Goal: Find specific page/section: Find specific page/section

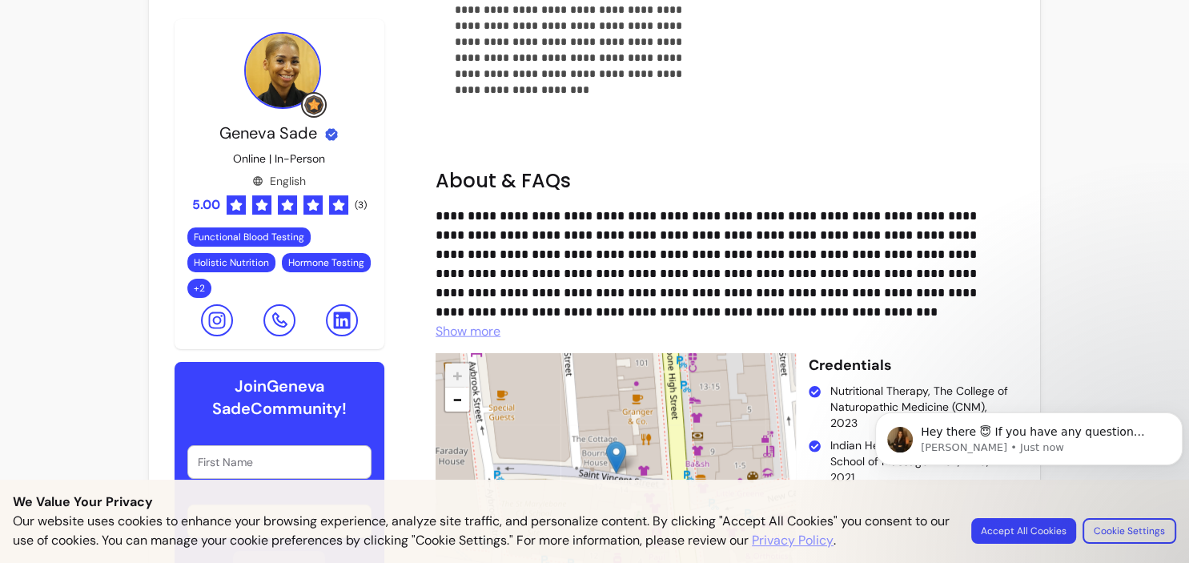
scroll to position [3596, 0]
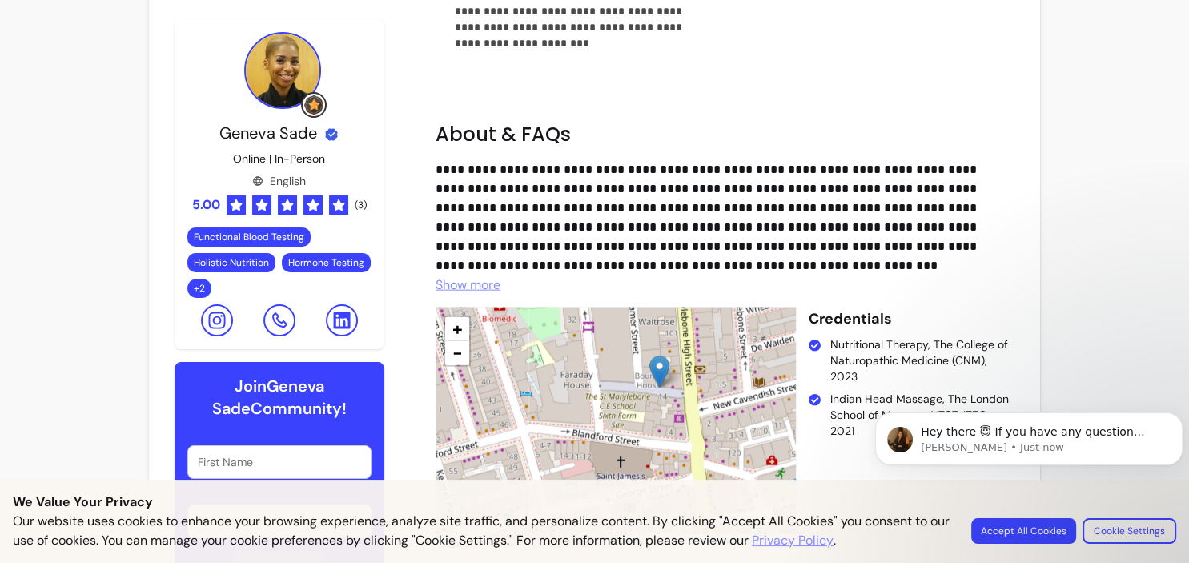
click at [483, 276] on span "Show more" at bounding box center [468, 284] width 65 height 17
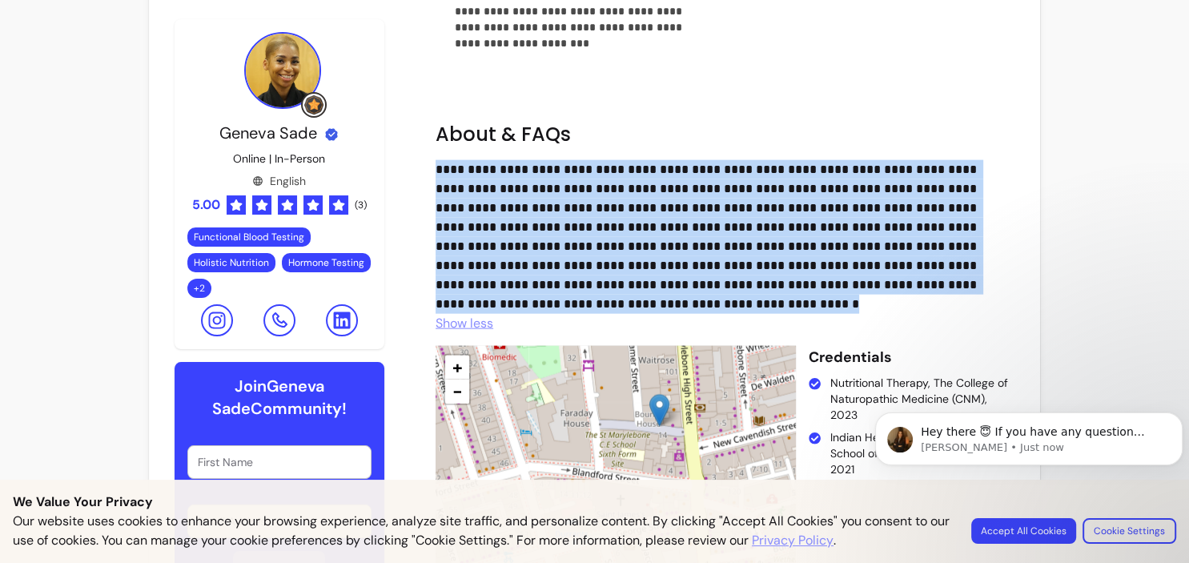
drag, startPoint x: 589, startPoint y: 244, endPoint x: 430, endPoint y: 114, distance: 205.9
copy p "**********"
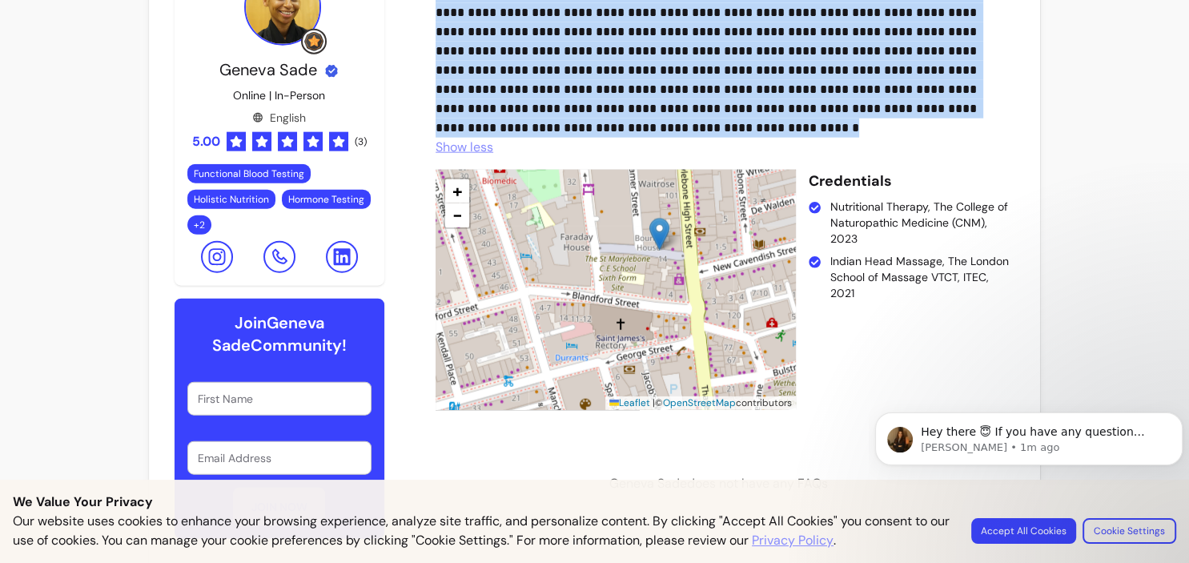
scroll to position [3779, 0]
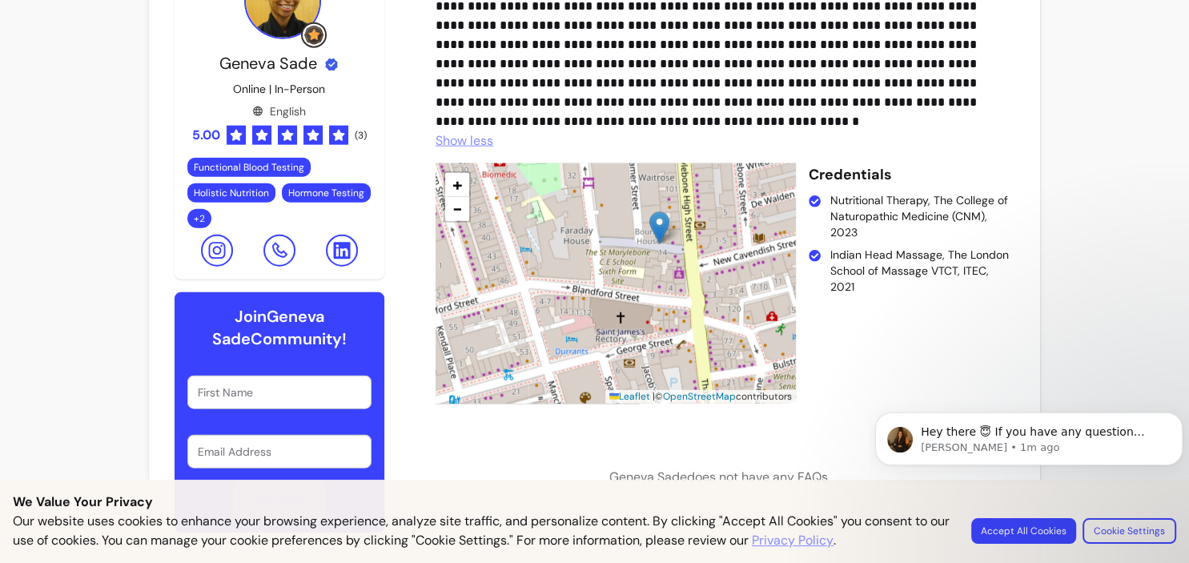
click at [658, 211] on img at bounding box center [659, 227] width 20 height 33
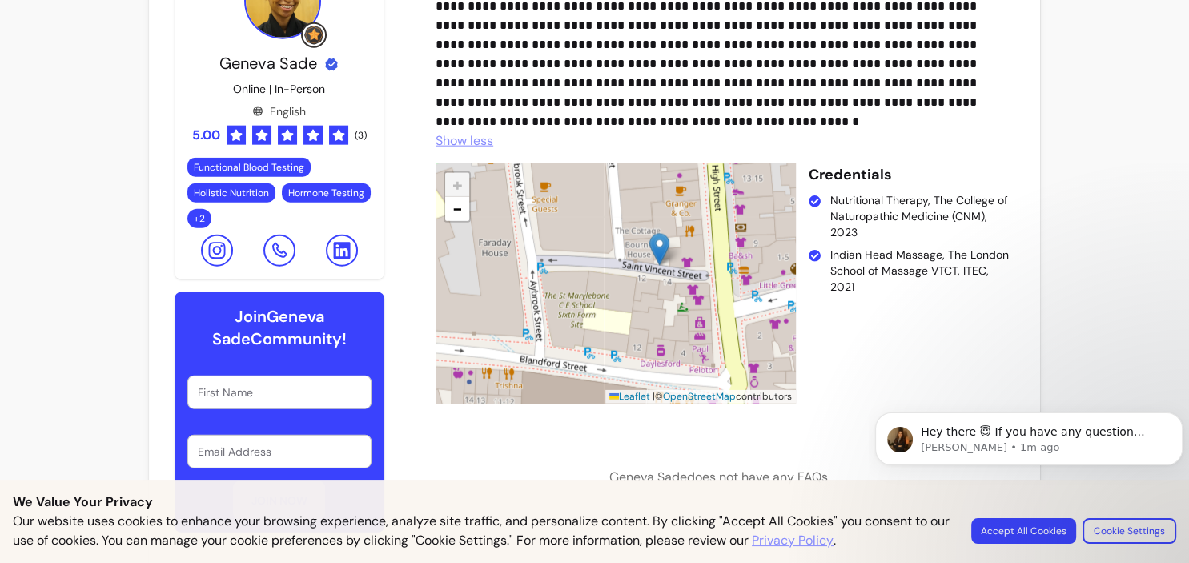
click at [658, 163] on div "+ − Leaflet | © OpenStreetMap contributors" at bounding box center [616, 283] width 360 height 240
click at [655, 233] on img at bounding box center [659, 249] width 20 height 33
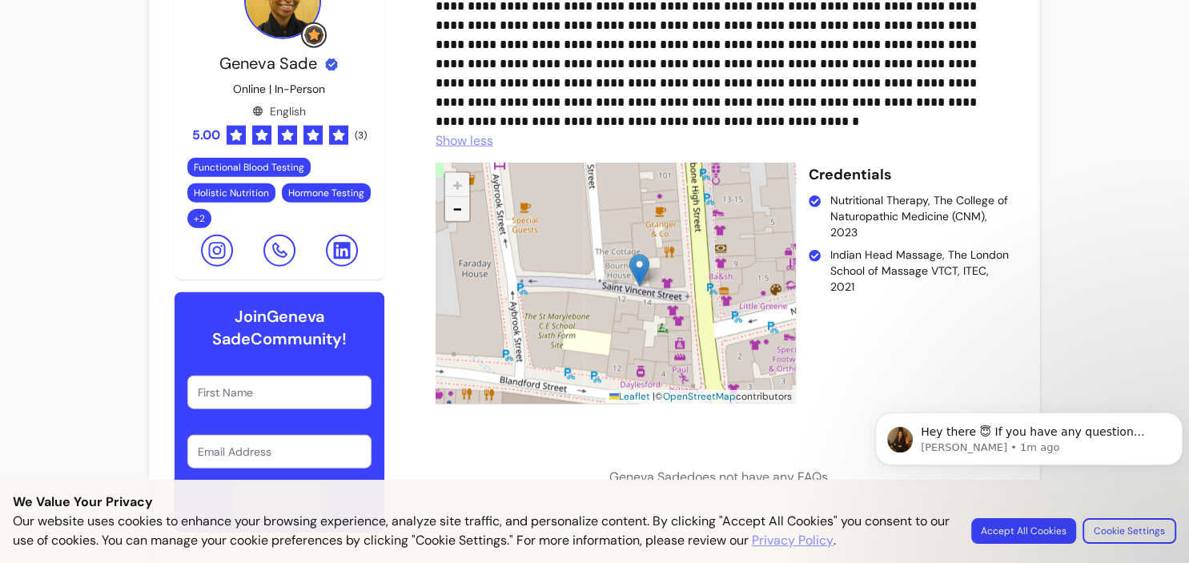
click at [460, 197] on span "−" at bounding box center [457, 208] width 10 height 23
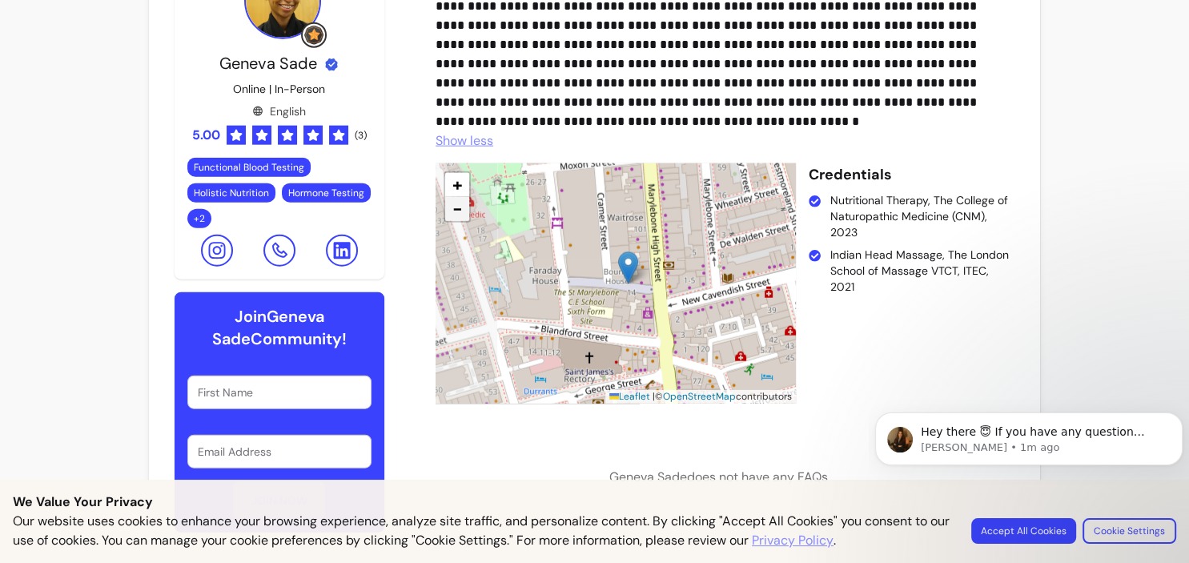
click at [460, 197] on span "−" at bounding box center [457, 208] width 10 height 23
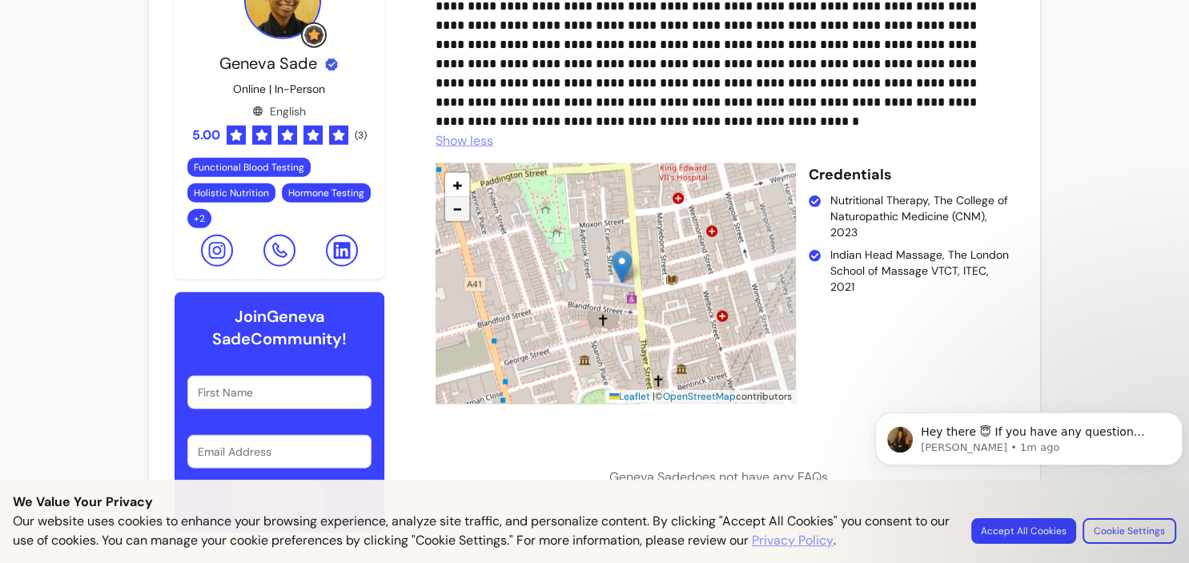
click at [460, 197] on span "−" at bounding box center [457, 208] width 10 height 23
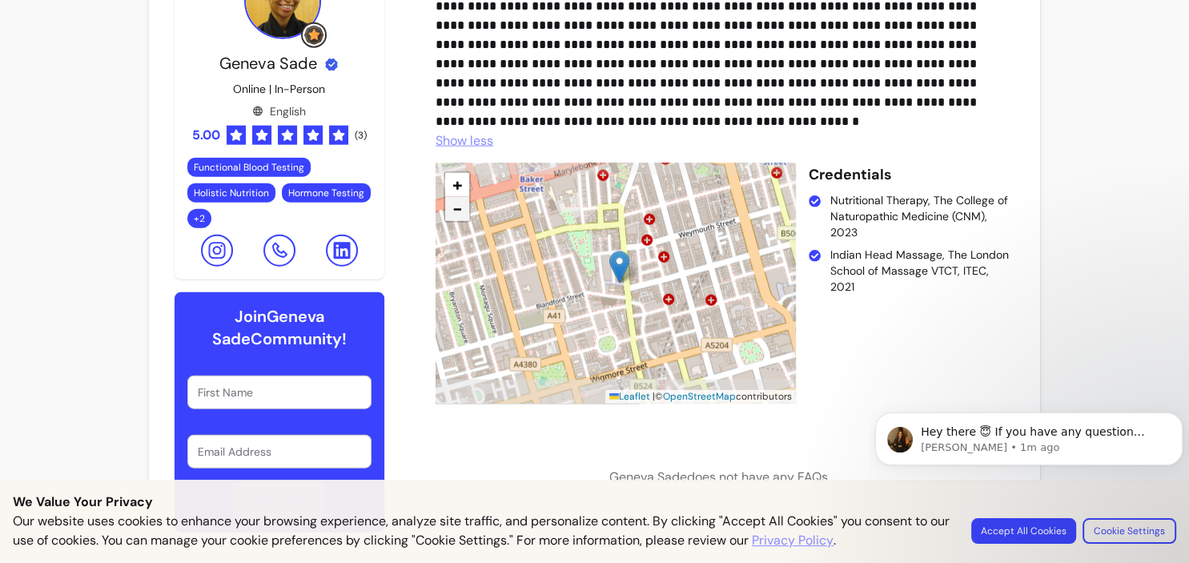
click at [460, 197] on span "−" at bounding box center [457, 208] width 10 height 23
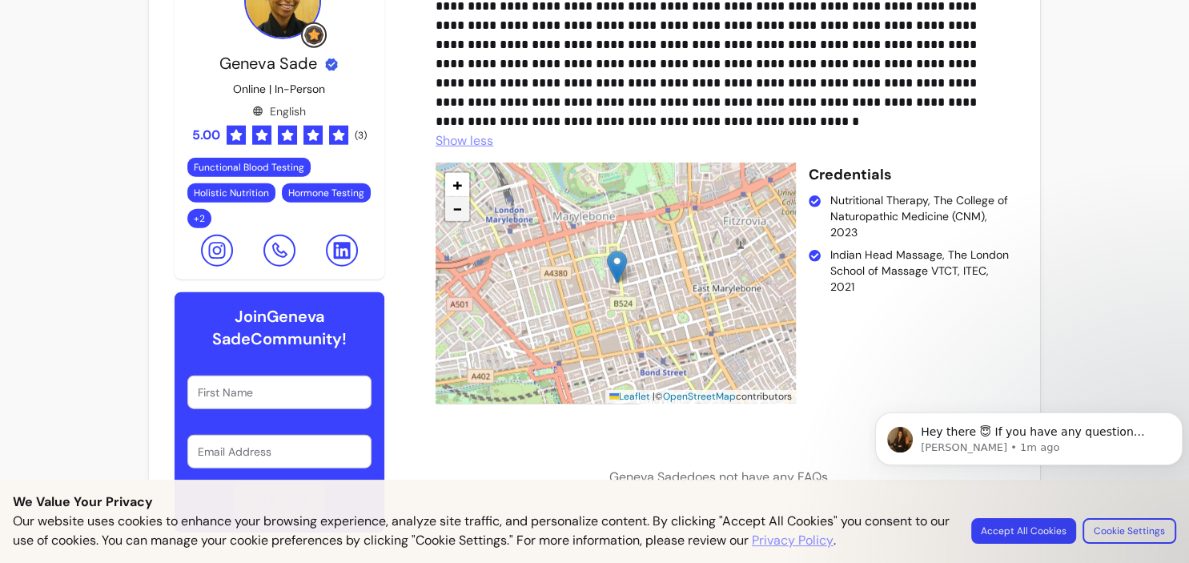
click at [460, 197] on span "−" at bounding box center [457, 208] width 10 height 23
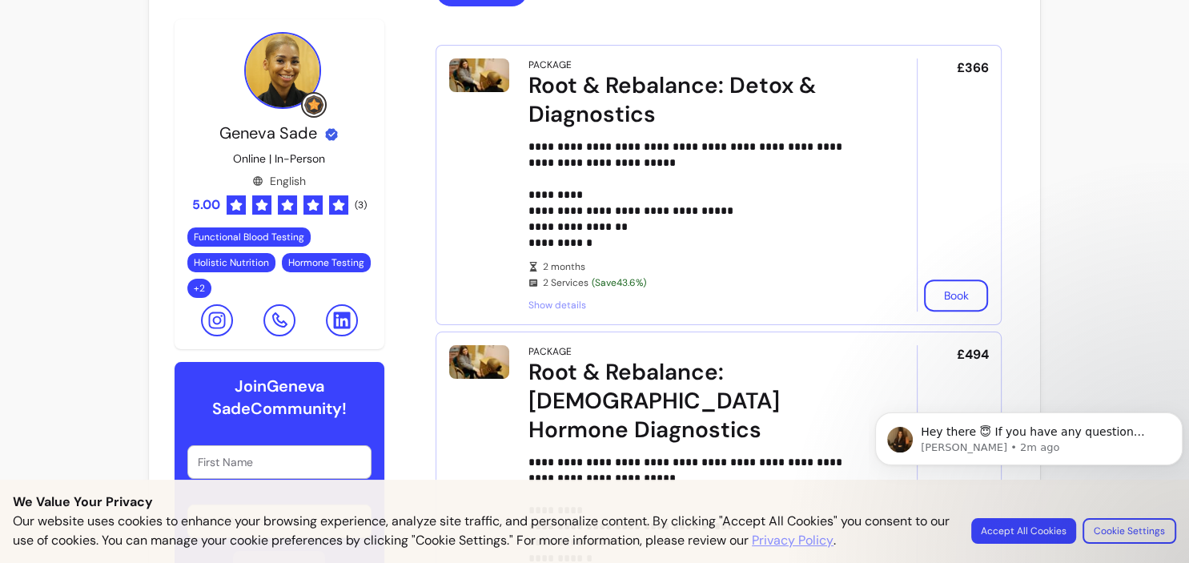
scroll to position [529, 0]
